Goal: Information Seeking & Learning: Learn about a topic

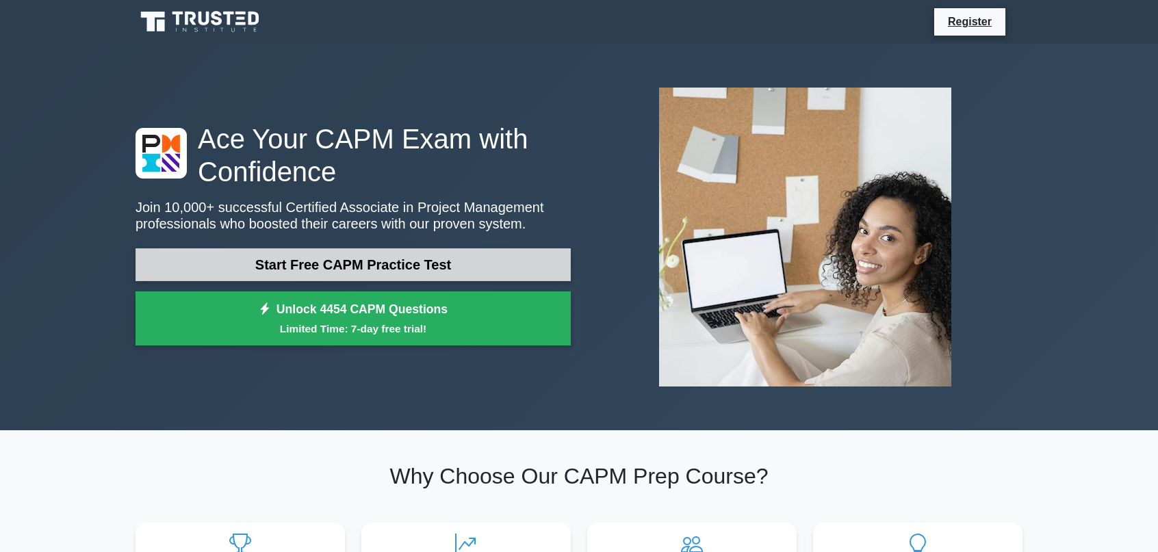
click at [384, 271] on link "Start Free CAPM Practice Test" at bounding box center [353, 264] width 435 height 33
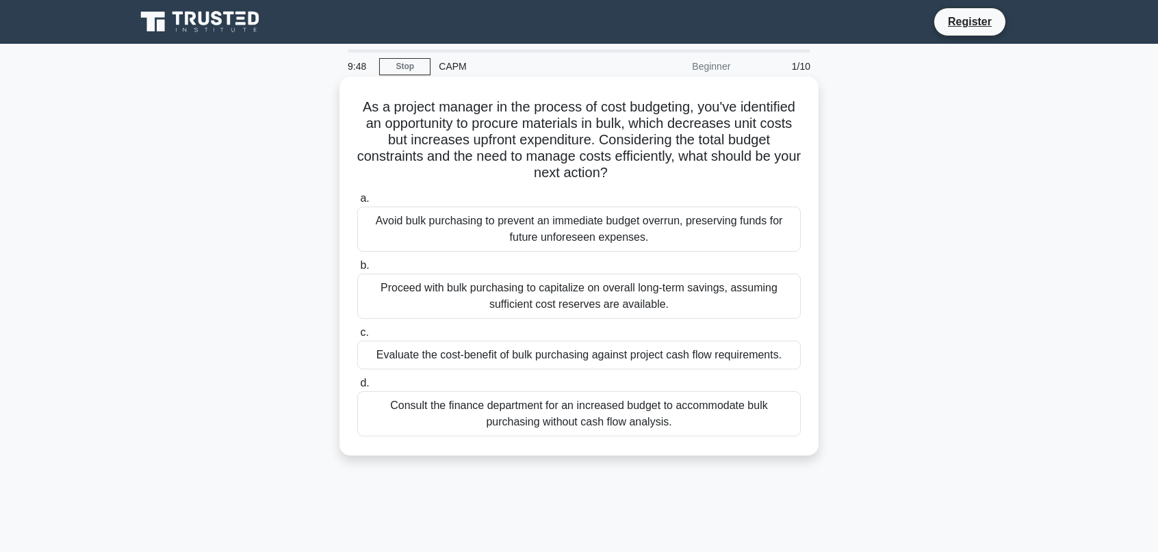
drag, startPoint x: 400, startPoint y: 108, endPoint x: 674, endPoint y: 176, distance: 282.1
click at [675, 175] on h5 "As a project manager in the process of cost budgeting, you've identified an opp…" at bounding box center [579, 141] width 446 height 84
click at [602, 142] on h5 "As a project manager in the process of cost budgeting, you've identified an opp…" at bounding box center [579, 141] width 446 height 84
click at [592, 349] on div "Evaluate the cost-benefit of bulk purchasing against project cash flow requirem…" at bounding box center [579, 355] width 444 height 29
click at [357, 337] on input "c. Evaluate the cost-benefit of bulk purchasing against project cash flow requi…" at bounding box center [357, 333] width 0 height 9
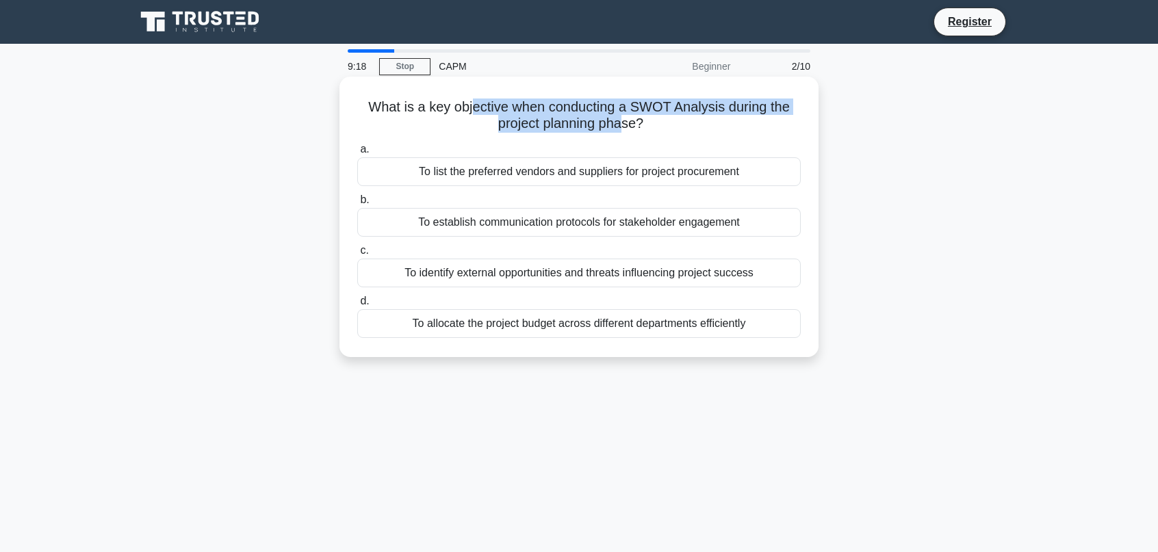
drag, startPoint x: 524, startPoint y: 109, endPoint x: 621, endPoint y: 133, distance: 100.1
click at [621, 133] on h5 "What is a key objective when conducting a SWOT Analysis during the project plan…" at bounding box center [579, 116] width 446 height 34
click at [498, 125] on h5 "What is a key objective when conducting a SWOT Analysis during the project plan…" at bounding box center [579, 116] width 446 height 34
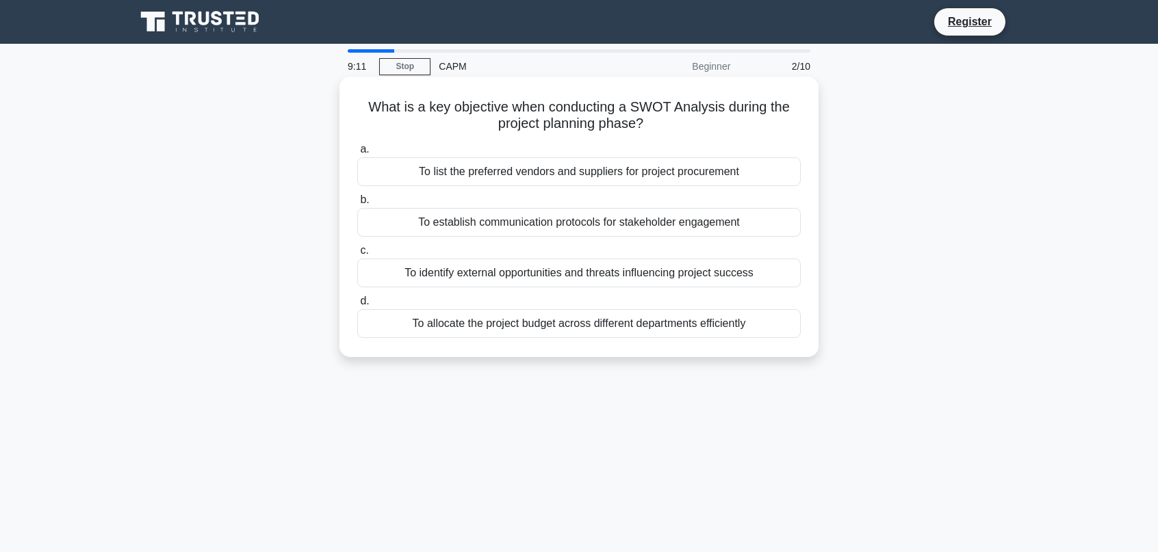
click at [598, 273] on div "To identify external opportunities and threats influencing project success" at bounding box center [579, 273] width 444 height 29
click at [357, 255] on input "c. To identify external opportunities and threats influencing project success" at bounding box center [357, 250] width 0 height 9
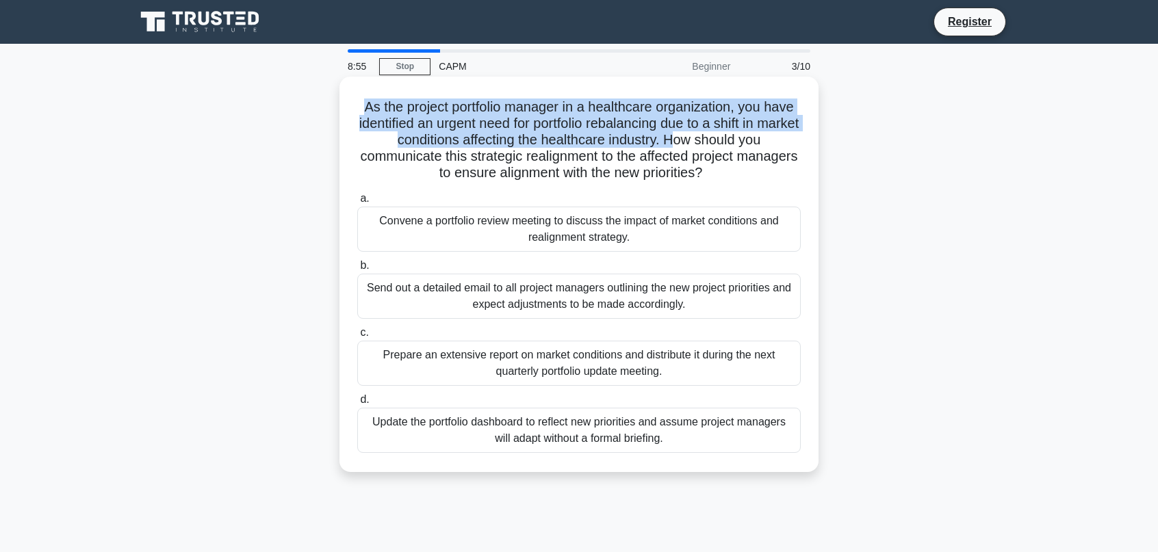
drag, startPoint x: 370, startPoint y: 101, endPoint x: 697, endPoint y: 144, distance: 330.1
click at [697, 144] on h5 "As the project portfolio manager in a healthcare organization, you have identif…" at bounding box center [579, 141] width 446 height 84
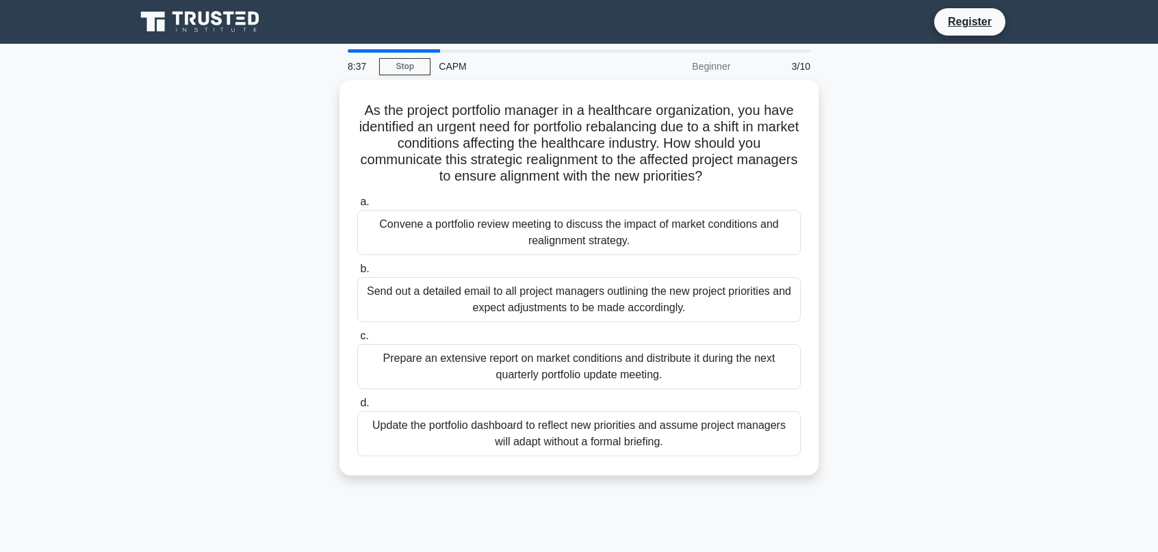
click at [891, 409] on div "As the project portfolio manager in a healthcare organization, you have identif…" at bounding box center [579, 286] width 904 height 412
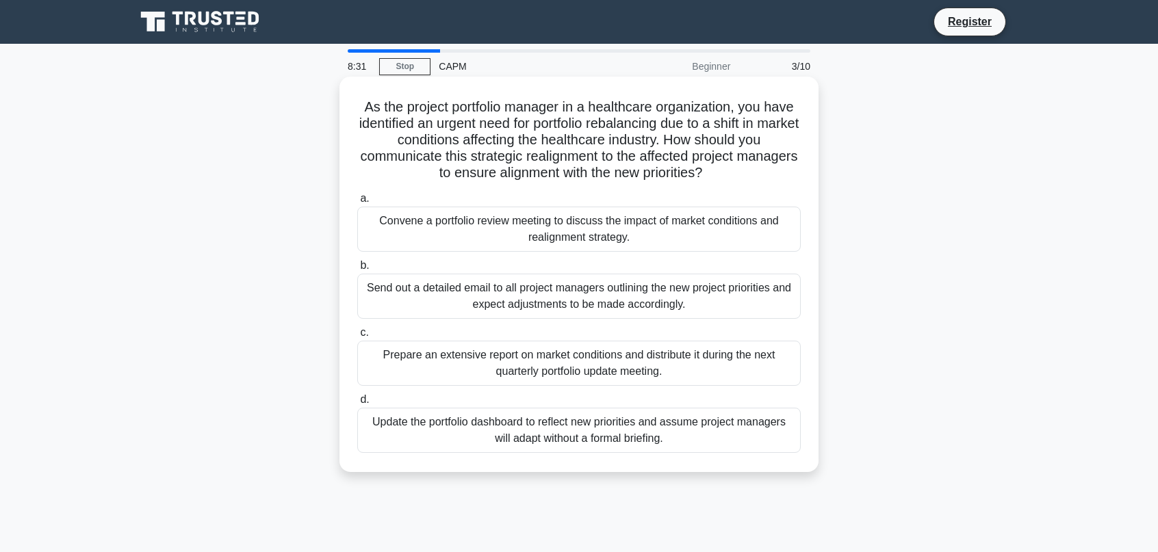
click at [665, 233] on div "Convene a portfolio review meeting to discuss the impact of market conditions a…" at bounding box center [579, 229] width 444 height 45
click at [357, 203] on input "a. Convene a portfolio review meeting to discuss the impact of market condition…" at bounding box center [357, 198] width 0 height 9
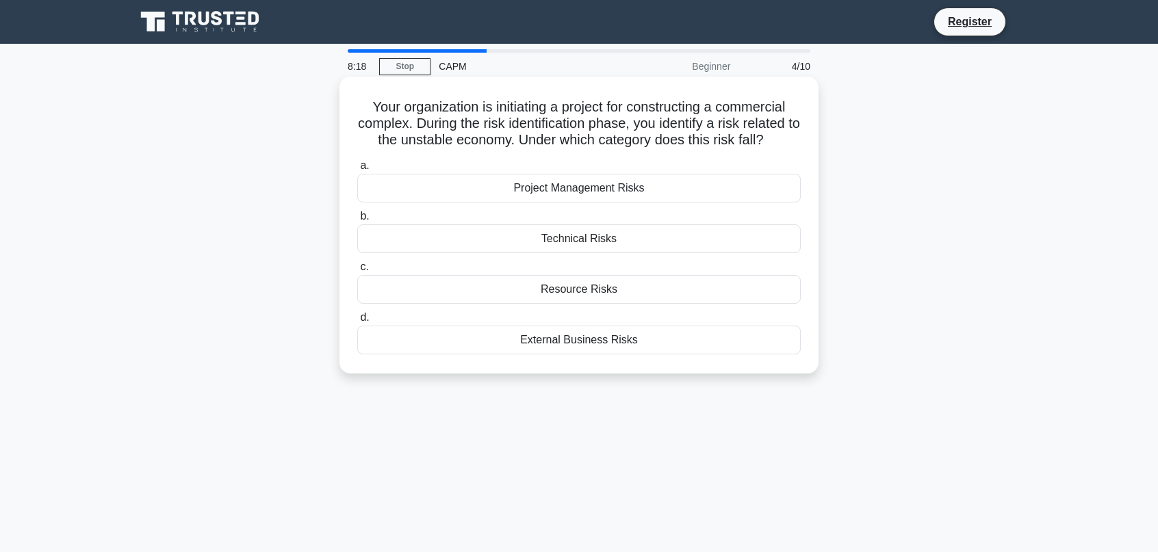
drag, startPoint x: 623, startPoint y: 112, endPoint x: 786, endPoint y: 146, distance: 167.1
click at [786, 146] on h5 "Your organization is initiating a project for constructing a commercial complex…" at bounding box center [579, 124] width 446 height 51
click at [596, 347] on div "External Business Risks" at bounding box center [579, 340] width 444 height 29
click at [357, 322] on input "d. External Business Risks" at bounding box center [357, 317] width 0 height 9
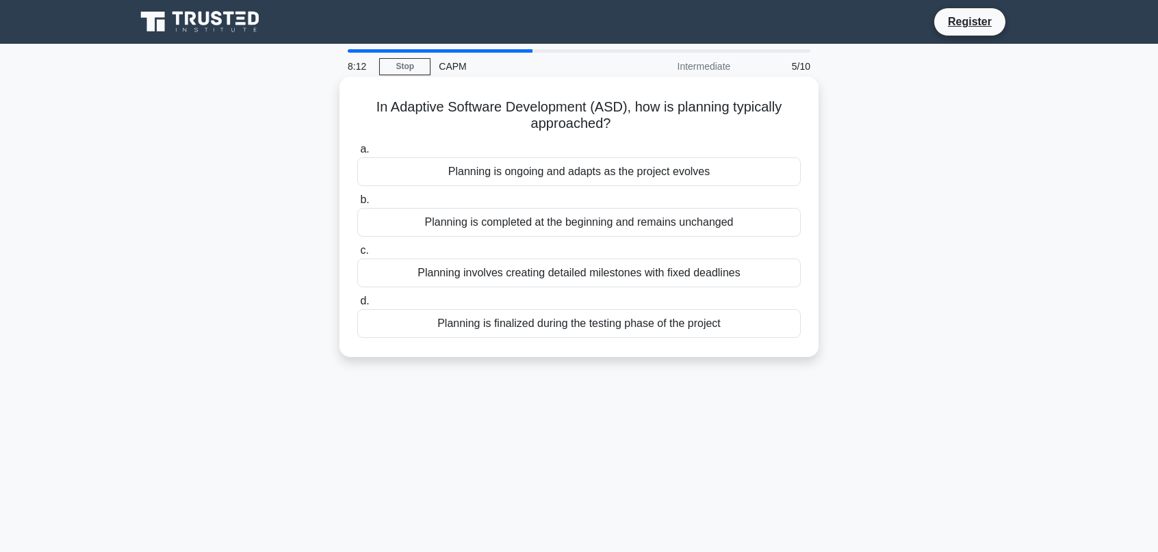
drag, startPoint x: 386, startPoint y: 103, endPoint x: 674, endPoint y: 127, distance: 288.5
click at [674, 127] on h5 "In Adaptive Software Development (ASD), how is planning typically approached? .…" at bounding box center [579, 116] width 446 height 34
click at [621, 173] on div "Planning is ongoing and adapts as the project evolves" at bounding box center [579, 171] width 444 height 29
click at [357, 154] on input "a. Planning is ongoing and adapts as the project evolves" at bounding box center [357, 149] width 0 height 9
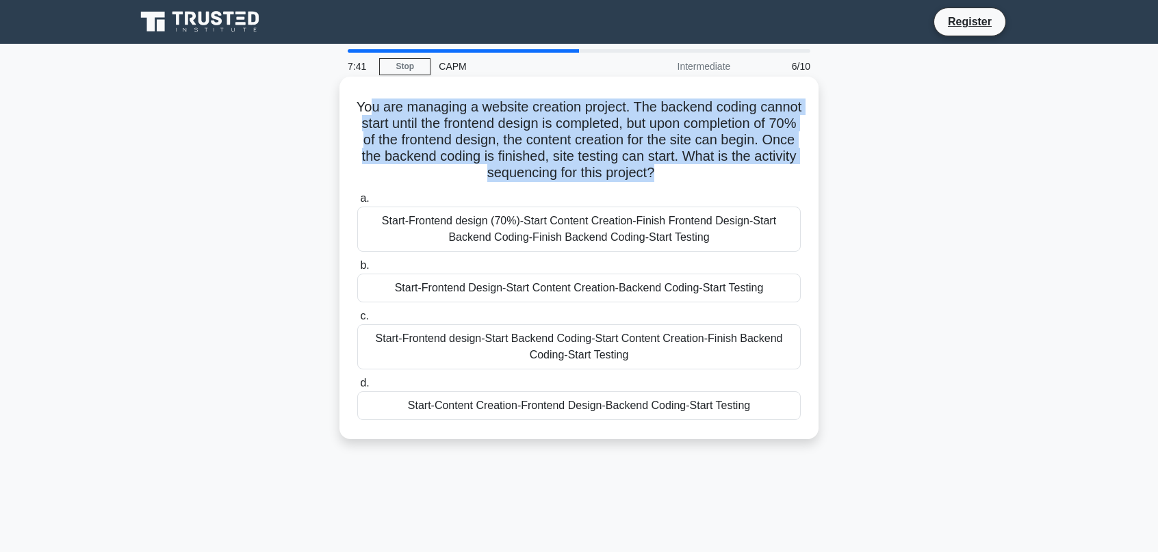
drag, startPoint x: 406, startPoint y: 102, endPoint x: 732, endPoint y: 175, distance: 333.8
click at [732, 175] on h5 "You are managing a website creation project. The backend coding cannot start un…" at bounding box center [579, 141] width 446 height 84
click at [526, 139] on h5 "You are managing a website creation project. The backend coding cannot start un…" at bounding box center [579, 141] width 446 height 84
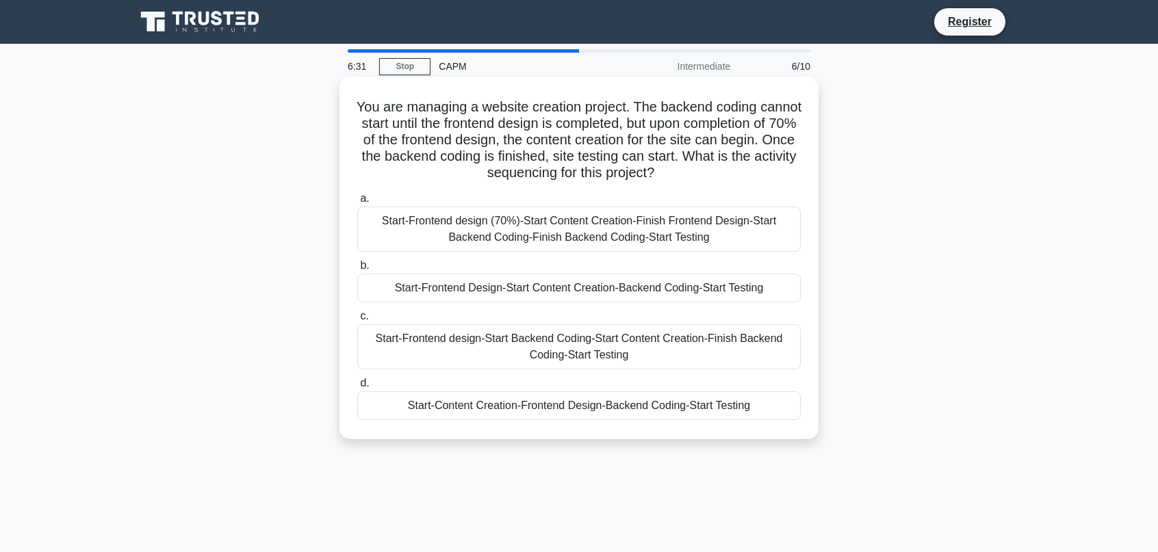
click at [545, 239] on div "Start-Frontend design (70%)-Start Content Creation-Finish Frontend Design-Start…" at bounding box center [579, 229] width 444 height 45
click at [357, 203] on input "a. Start-Frontend design (70%)-Start Content Creation-Finish Frontend Design-St…" at bounding box center [357, 198] width 0 height 9
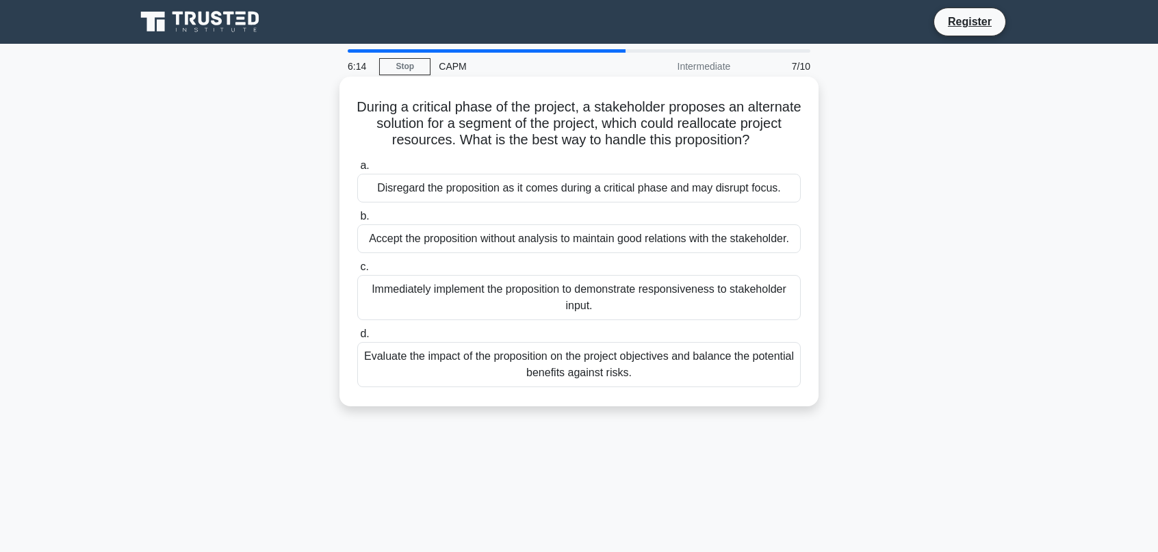
click at [545, 373] on div "Evaluate the impact of the proposition on the project objectives and balance th…" at bounding box center [579, 364] width 444 height 45
click at [357, 339] on input "d. Evaluate the impact of the proposition on the project objectives and balance…" at bounding box center [357, 334] width 0 height 9
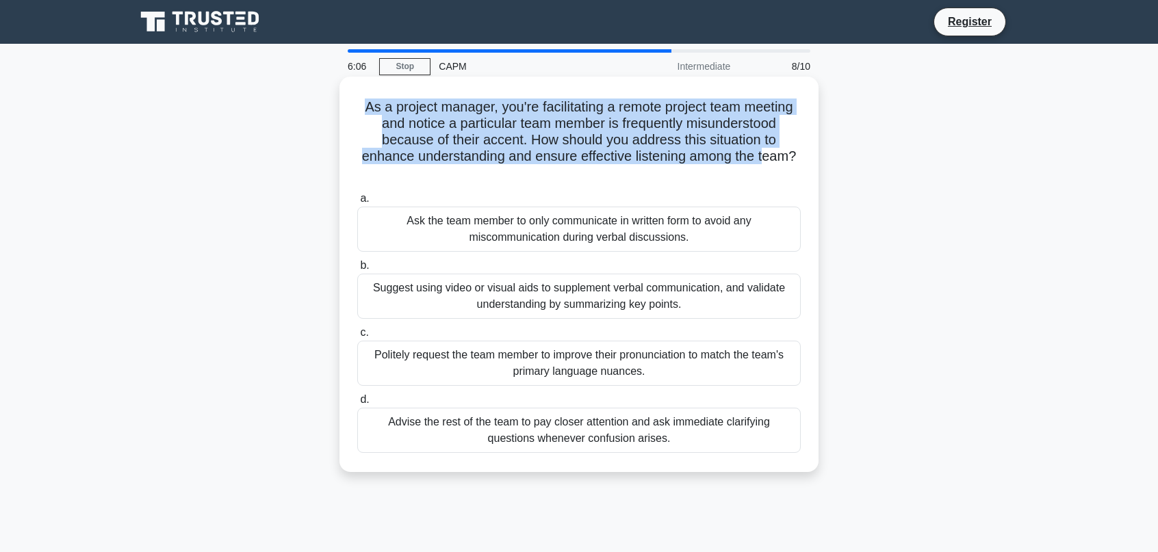
drag, startPoint x: 363, startPoint y: 109, endPoint x: 724, endPoint y: 175, distance: 367.3
click at [769, 155] on h5 "As a project manager, you're facilitating a remote project team meeting and not…" at bounding box center [579, 141] width 446 height 84
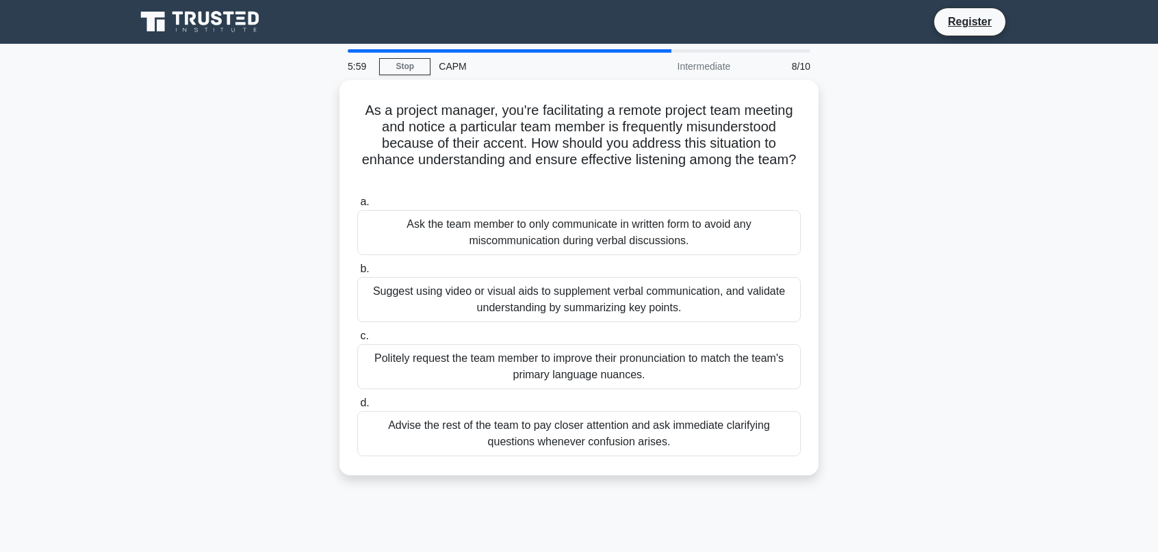
click at [990, 328] on div "As a project manager, you're facilitating a remote project team meeting and not…" at bounding box center [579, 286] width 904 height 412
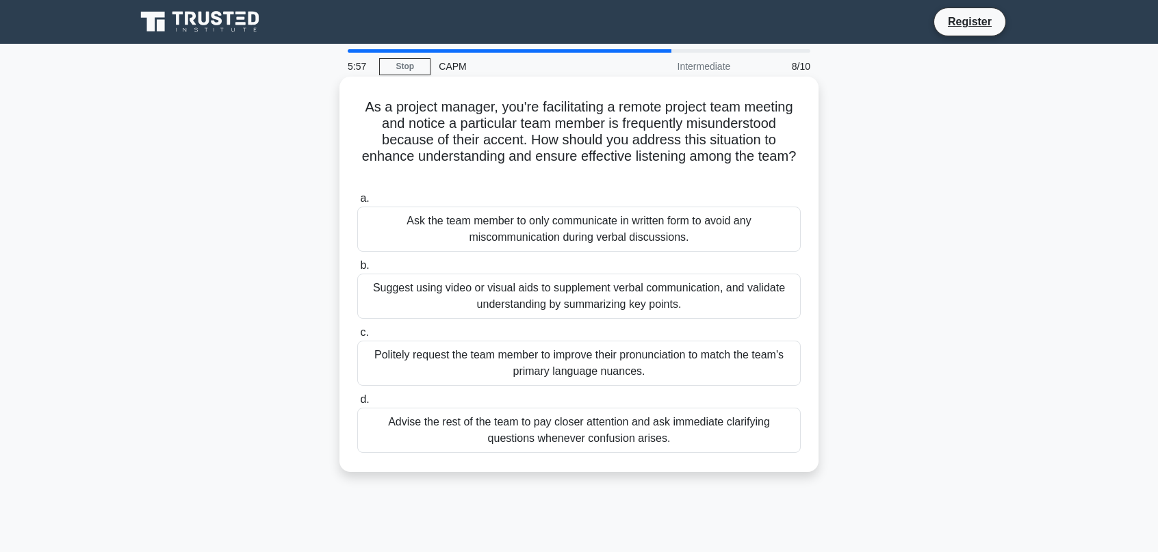
click at [624, 440] on div "Advise the rest of the team to pay closer attention and ask immediate clarifyin…" at bounding box center [579, 430] width 444 height 45
click at [357, 405] on input "d. Advise the rest of the team to pay closer attention and ask immediate clarif…" at bounding box center [357, 400] width 0 height 9
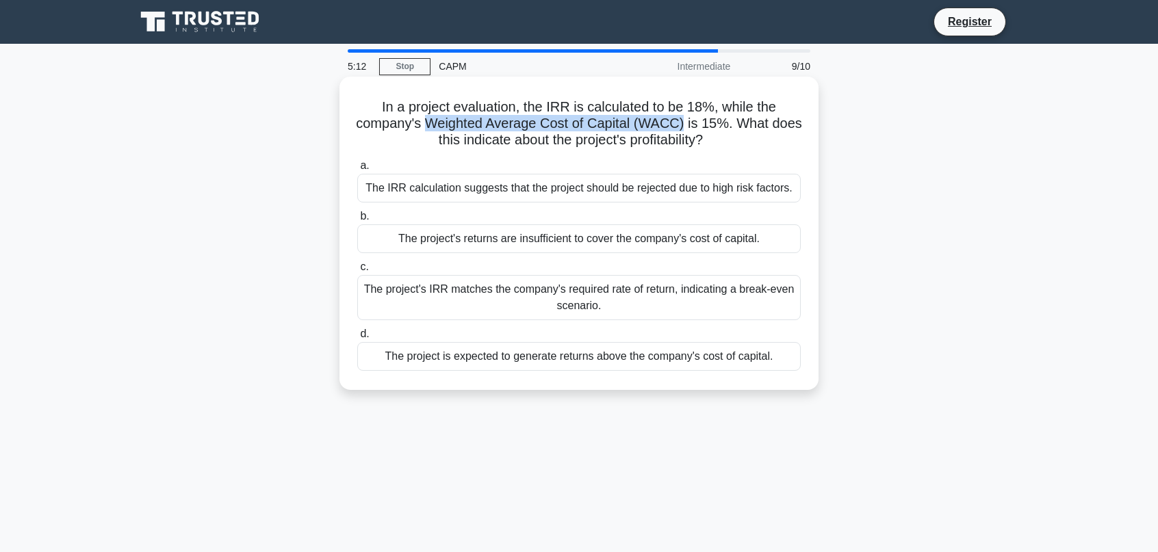
drag, startPoint x: 432, startPoint y: 122, endPoint x: 686, endPoint y: 125, distance: 254.0
click at [686, 125] on h5 "In a project evaluation, the IRR is calculated to be 18%, while the company's W…" at bounding box center [579, 124] width 446 height 51
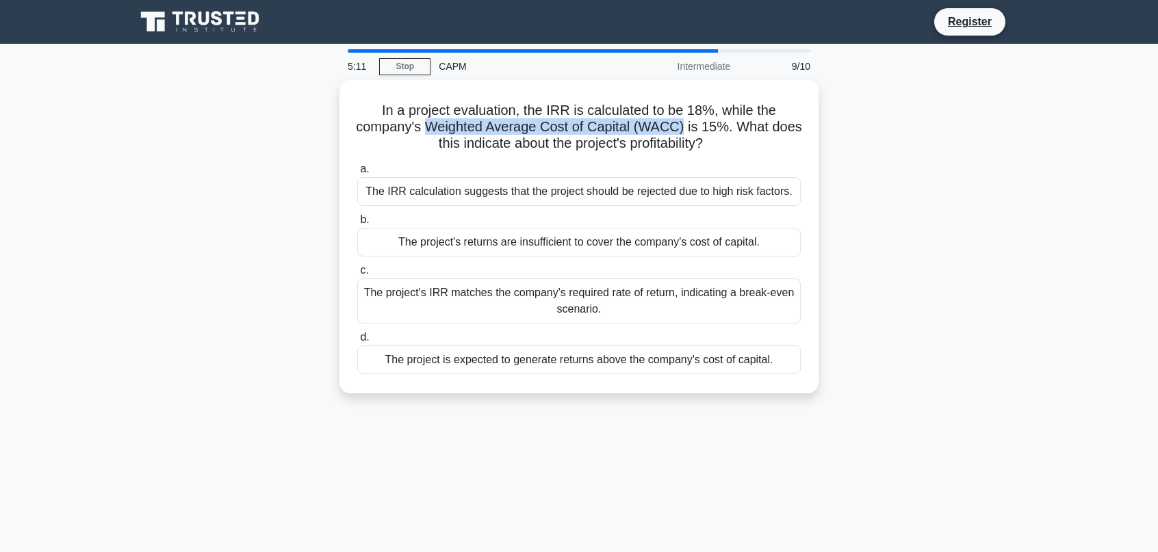
copy h5 "Weighted Average Cost of Capital (WACC)"
click at [956, 234] on div "In a project evaluation, the IRR is calculated to be 18%, while the company's W…" at bounding box center [579, 245] width 904 height 330
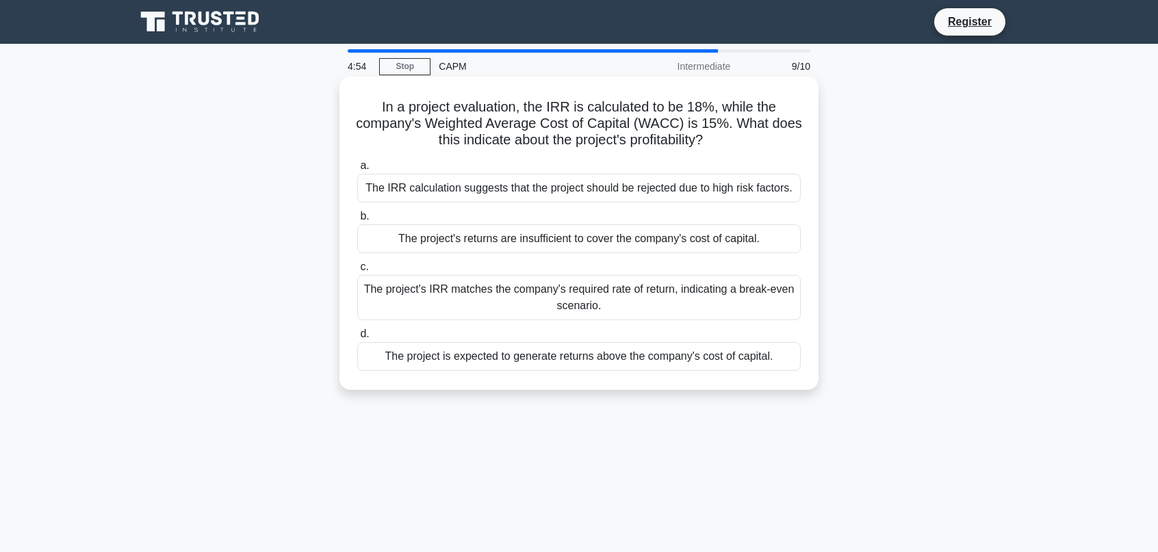
click at [700, 362] on div "The project is expected to generate returns above the company's cost of capital." at bounding box center [579, 356] width 444 height 29
click at [357, 339] on input "d. The project is expected to generate returns above the company's cost of capi…" at bounding box center [357, 334] width 0 height 9
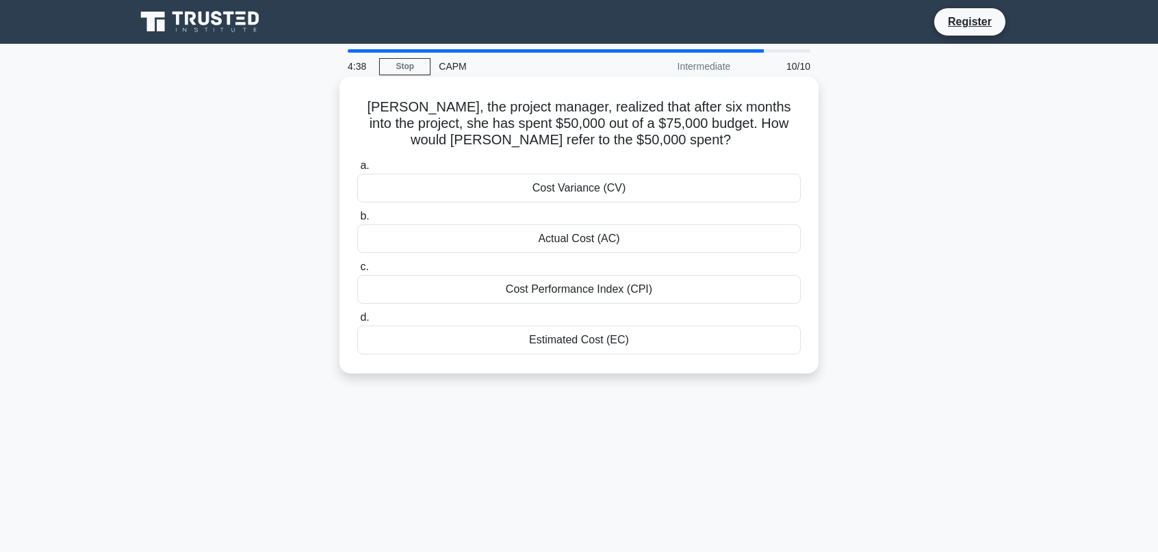
drag, startPoint x: 525, startPoint y: 176, endPoint x: 637, endPoint y: 346, distance: 203.1
click at [669, 374] on div "Linda, the project manager, realized that after six months into the project, sh…" at bounding box center [579, 225] width 479 height 297
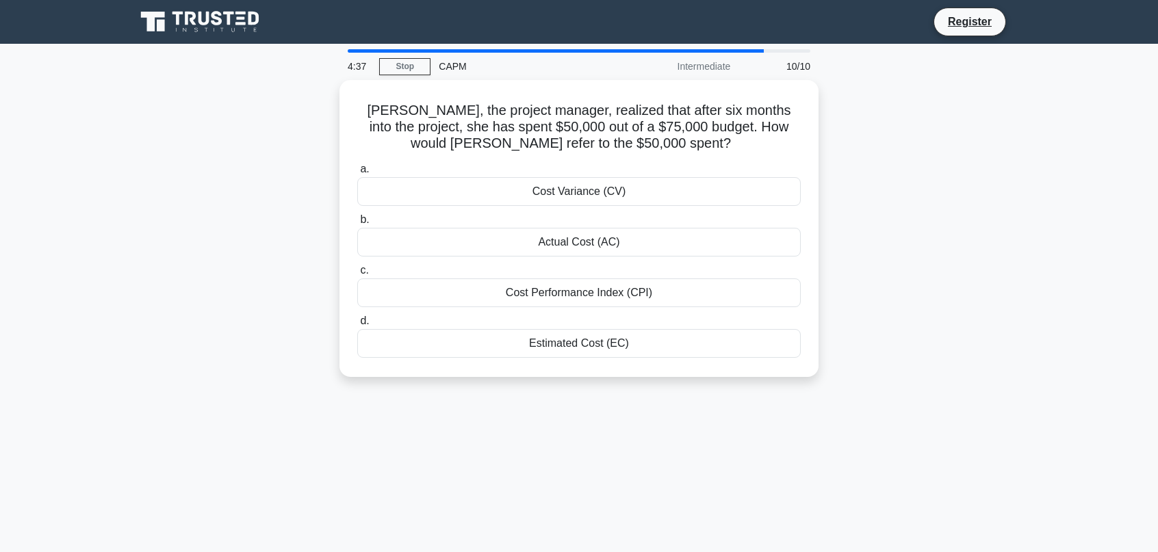
copy div "Cost Variance (CV) b. Actual Cost (AC) c. Cost Performance Index (CPI) d. Estim…"
click at [983, 294] on div "Linda, the project manager, realized that after six months into the project, sh…" at bounding box center [579, 236] width 904 height 313
click at [293, 253] on div "Linda, the project manager, realized that after six months into the project, sh…" at bounding box center [579, 236] width 904 height 313
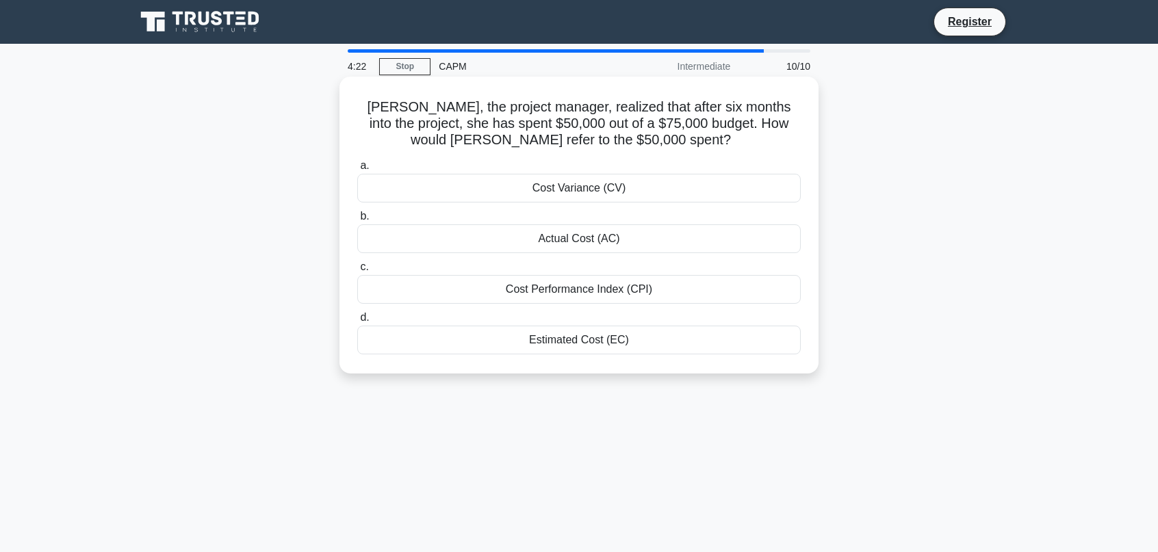
click at [596, 244] on div "Actual Cost (AC)" at bounding box center [579, 239] width 444 height 29
click at [357, 221] on input "b. Actual Cost (AC)" at bounding box center [357, 216] width 0 height 9
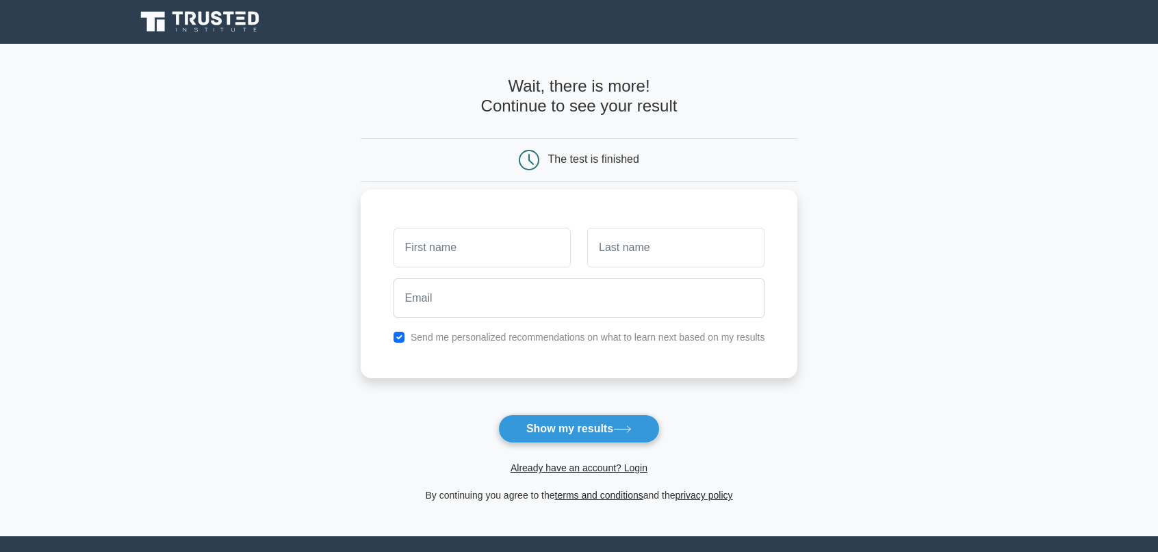
scroll to position [135, 0]
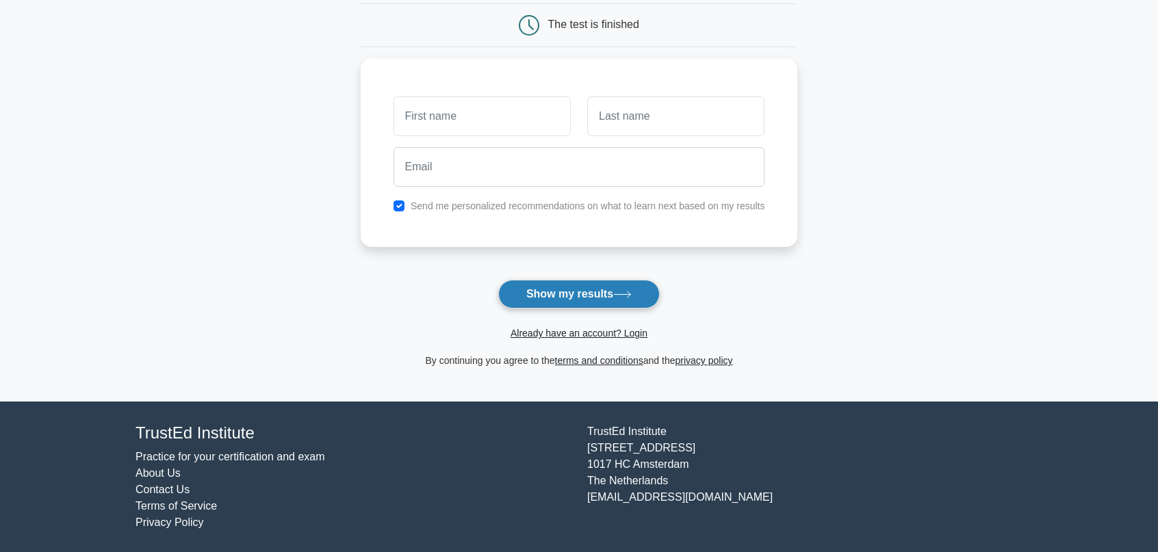
click at [605, 292] on button "Show my results" at bounding box center [579, 294] width 162 height 29
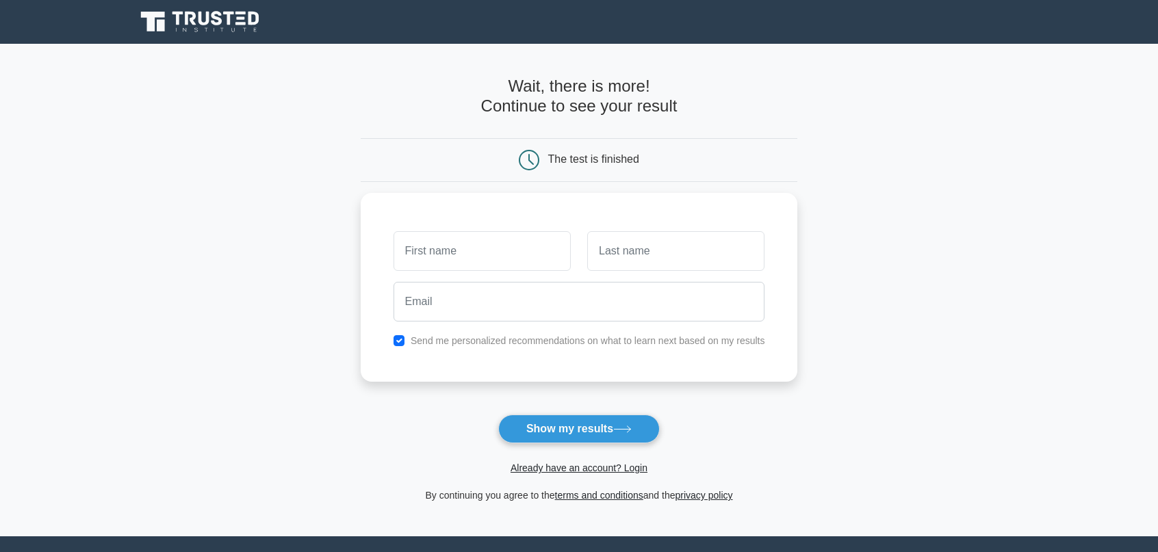
click at [984, 179] on main "Wait, there is more! Continue to see your result The test is finished and the" at bounding box center [579, 290] width 1158 height 493
click at [476, 329] on div "Send me personalized recommendations on what to learn next based on my results" at bounding box center [579, 337] width 388 height 16
click at [474, 339] on label "Send me personalized recommendations on what to learn next based on my results" at bounding box center [588, 337] width 355 height 11
drag, startPoint x: 417, startPoint y: 341, endPoint x: 402, endPoint y: 337, distance: 14.8
click at [417, 341] on label "Send me personalized recommendations on what to learn next based on my results" at bounding box center [588, 337] width 355 height 11
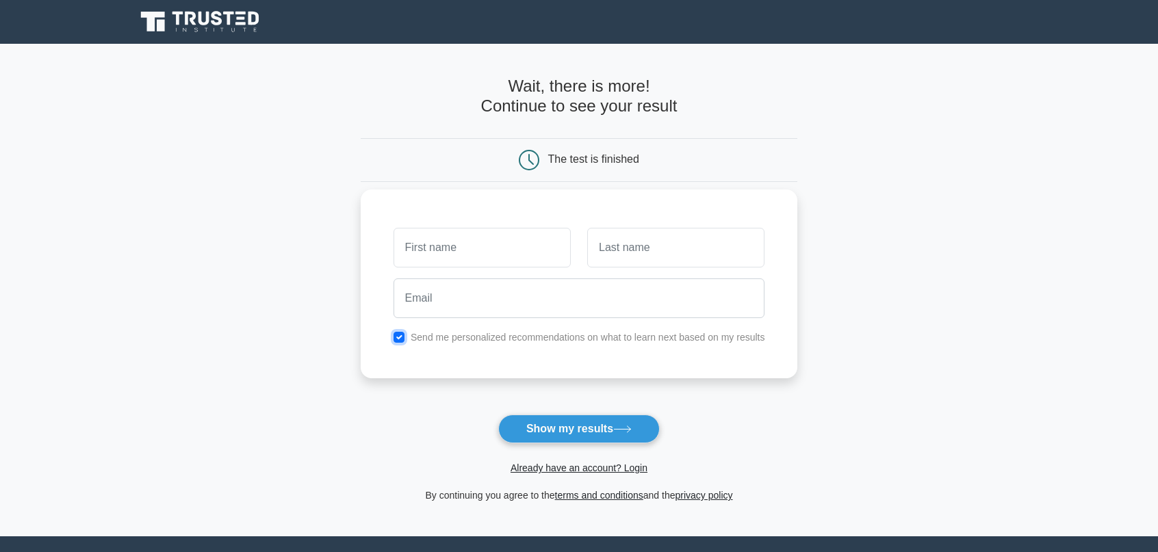
click at [399, 335] on input "checkbox" at bounding box center [399, 337] width 11 height 11
checkbox input "false"
click at [287, 318] on main "Wait, there is more! Continue to see your result The test is finished and the" at bounding box center [579, 290] width 1158 height 493
